Goal: Task Accomplishment & Management: Manage account settings

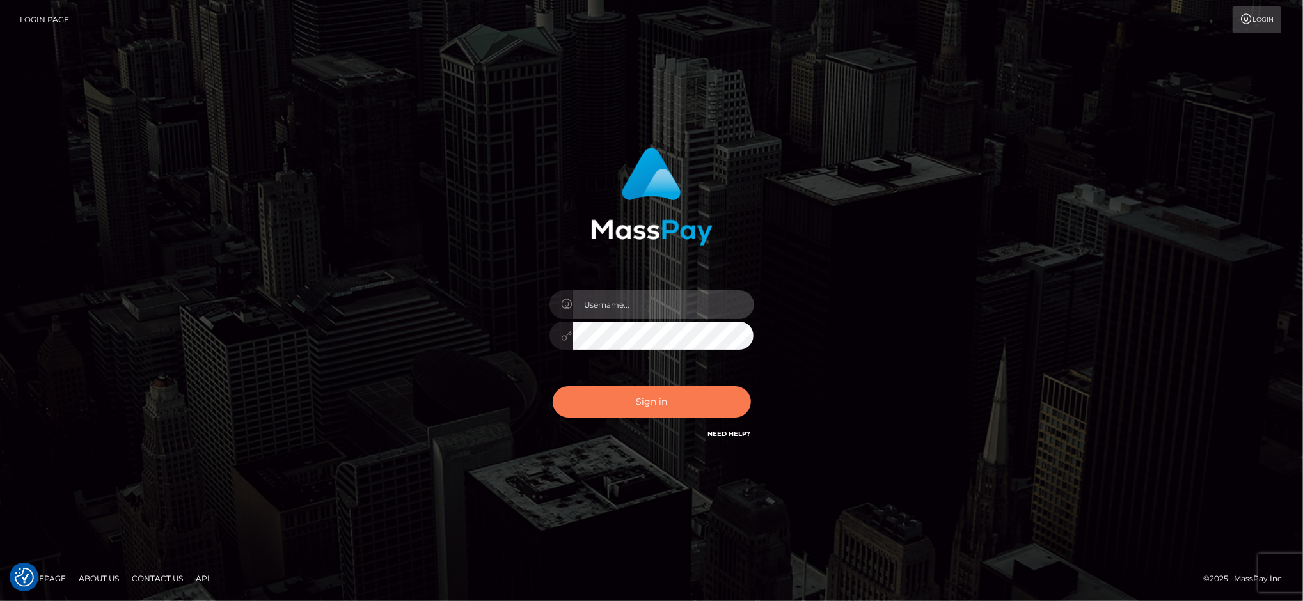
type input "Marcopolo"
click at [654, 405] on button "Sign in" at bounding box center [652, 401] width 198 height 31
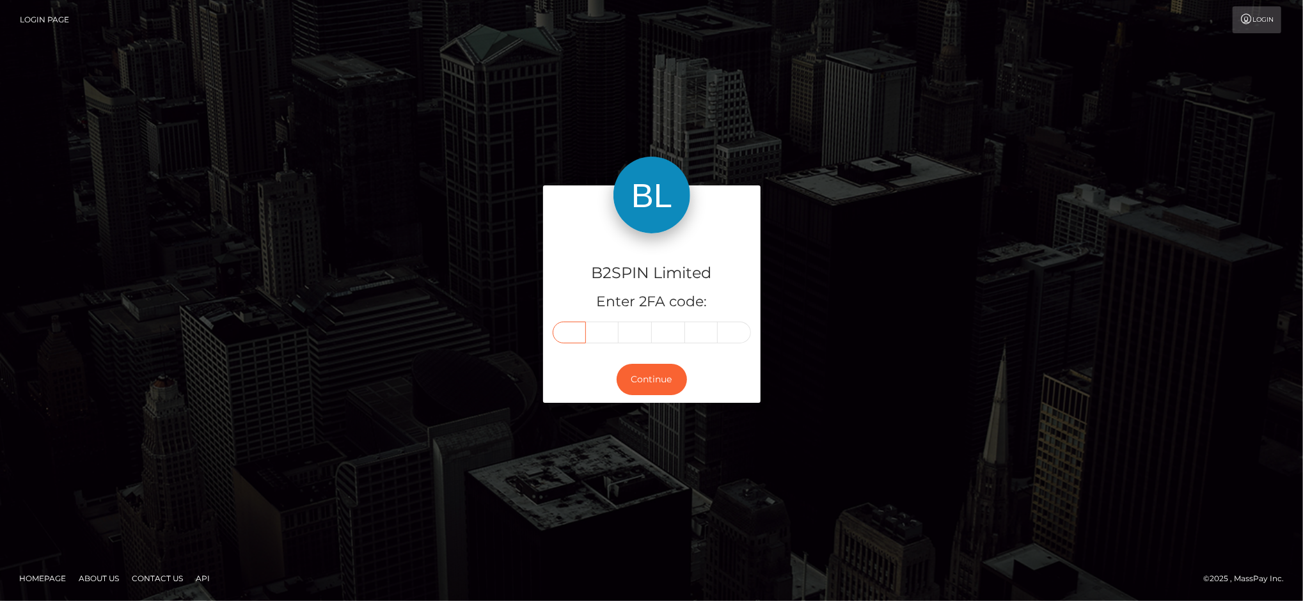
paste input "9"
type input "9"
type input "5"
type input "7"
type input "8"
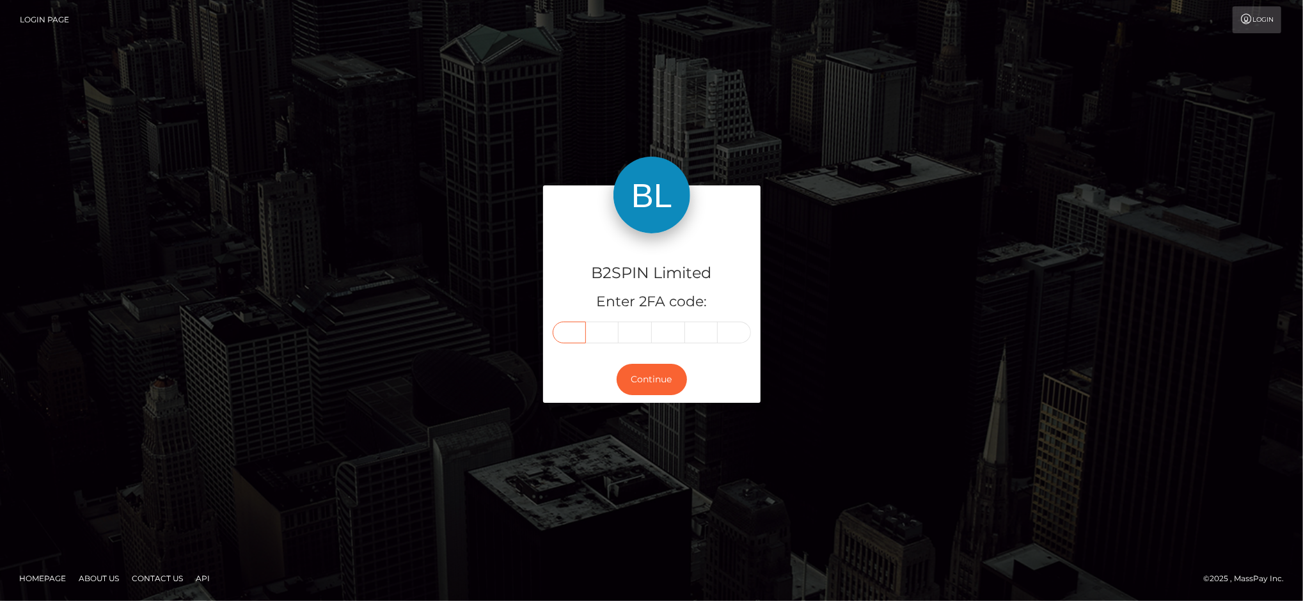
type input "1"
type input "3"
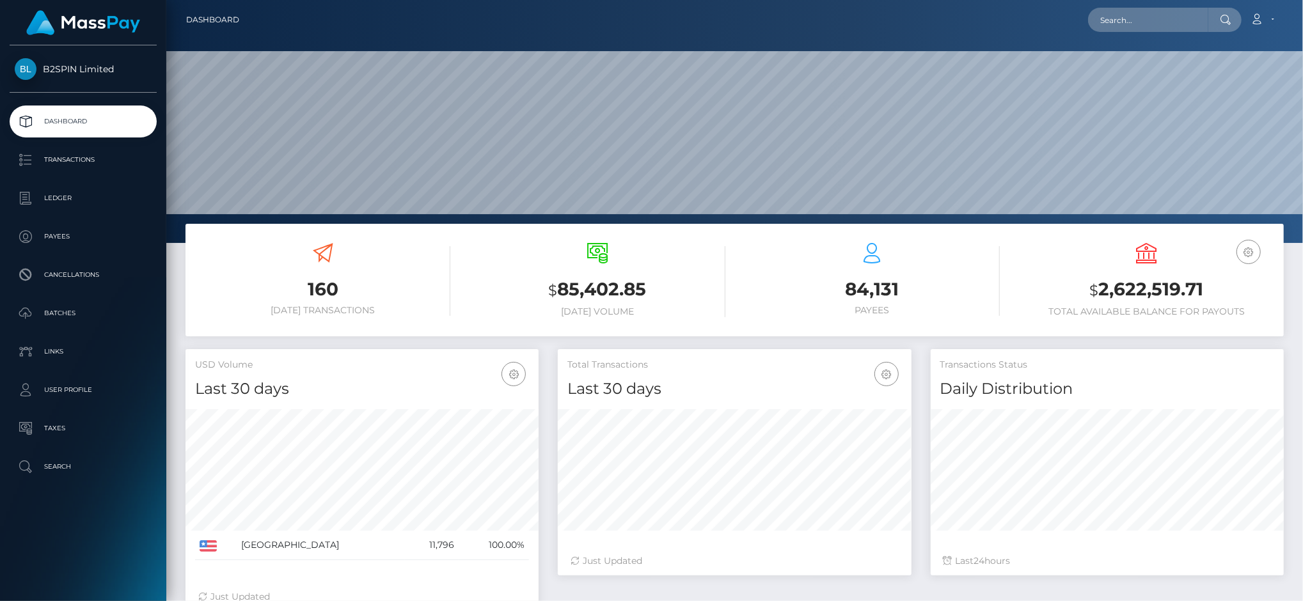
scroll to position [226, 354]
drag, startPoint x: 1100, startPoint y: 290, endPoint x: 1208, endPoint y: 290, distance: 107.5
click at [1208, 290] on h3 "$ 2,622,519.71" at bounding box center [1146, 290] width 255 height 26
copy h3 "2,622,519.71"
